Goal: Task Accomplishment & Management: Manage account settings

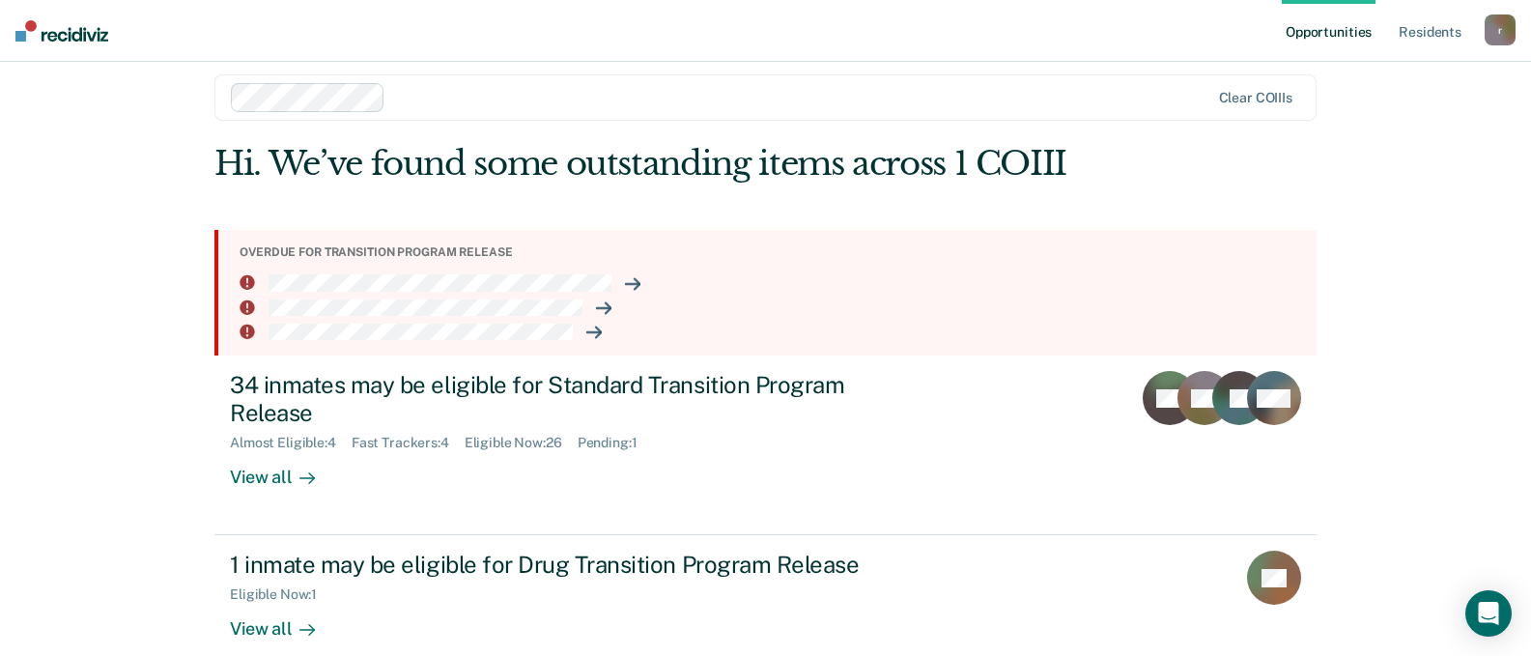
scroll to position [49, 0]
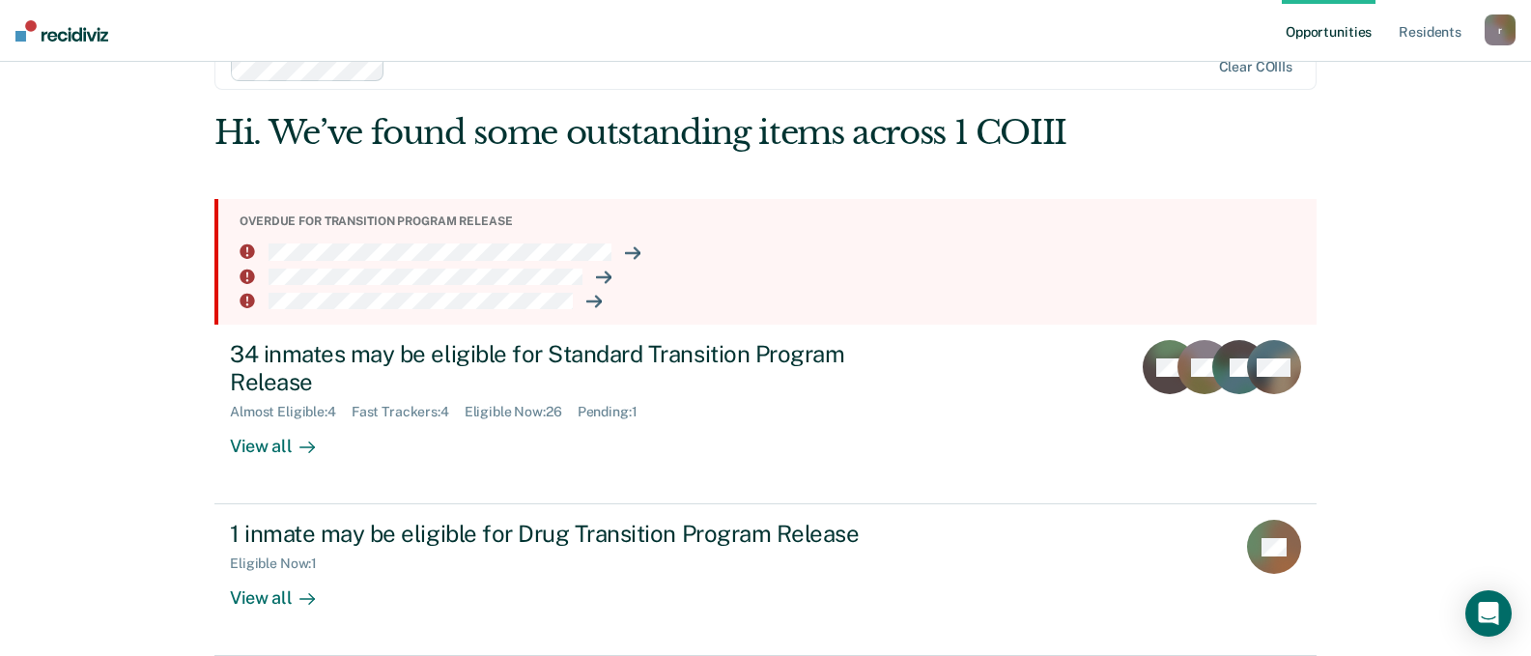
click at [1494, 39] on div "r" at bounding box center [1499, 29] width 31 height 31
click at [1398, 129] on link "Log Out" at bounding box center [1421, 127] width 155 height 16
